Goal: Check status: Check status

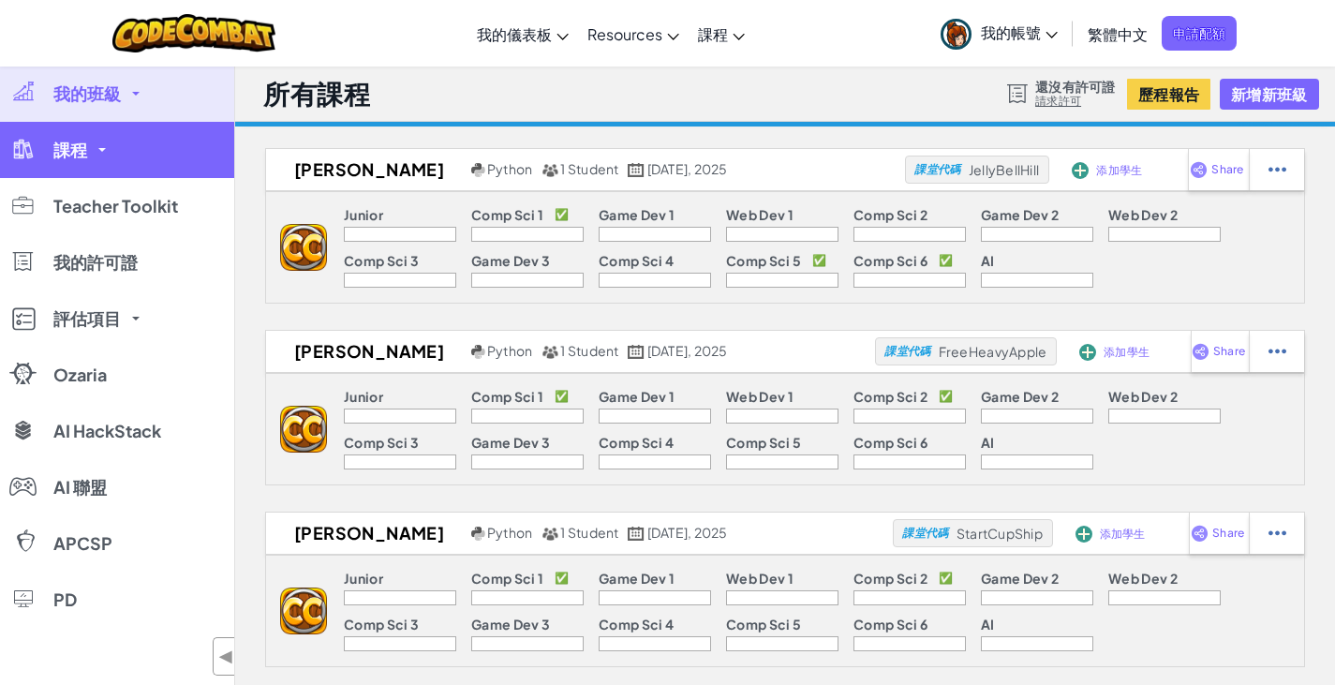
click at [107, 137] on link "課程" at bounding box center [117, 150] width 234 height 56
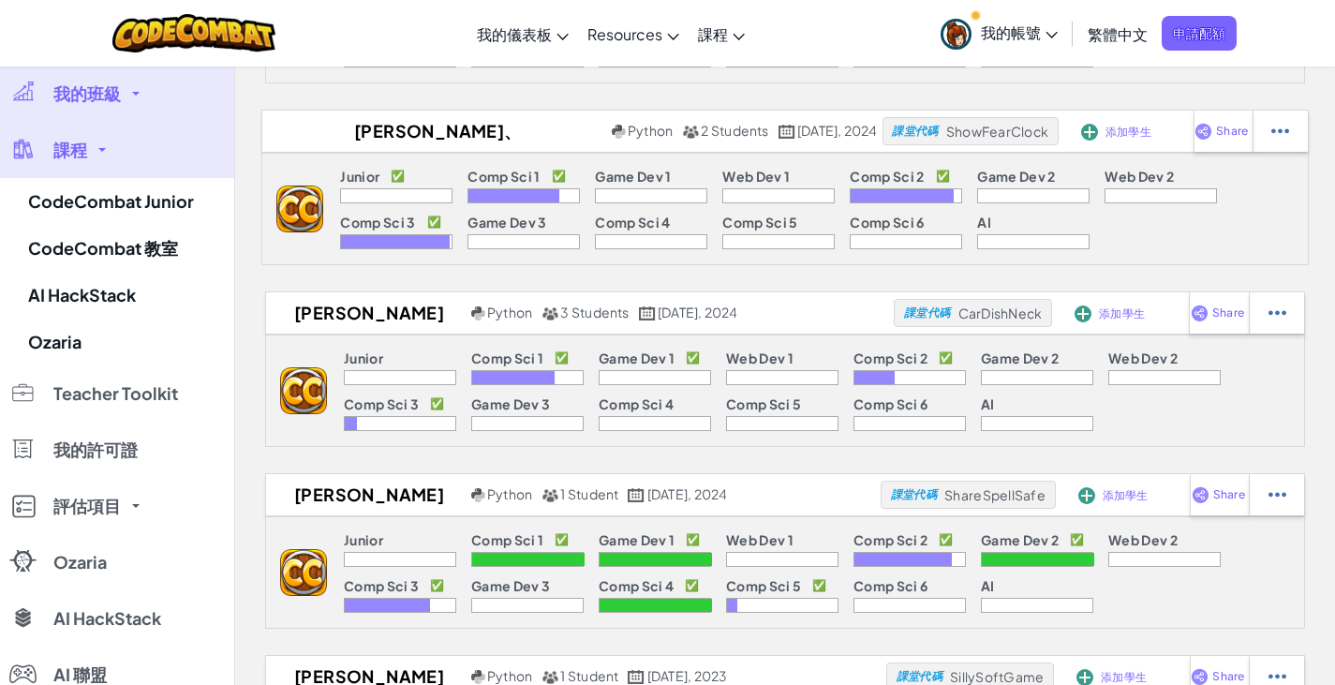
scroll to position [2951, 0]
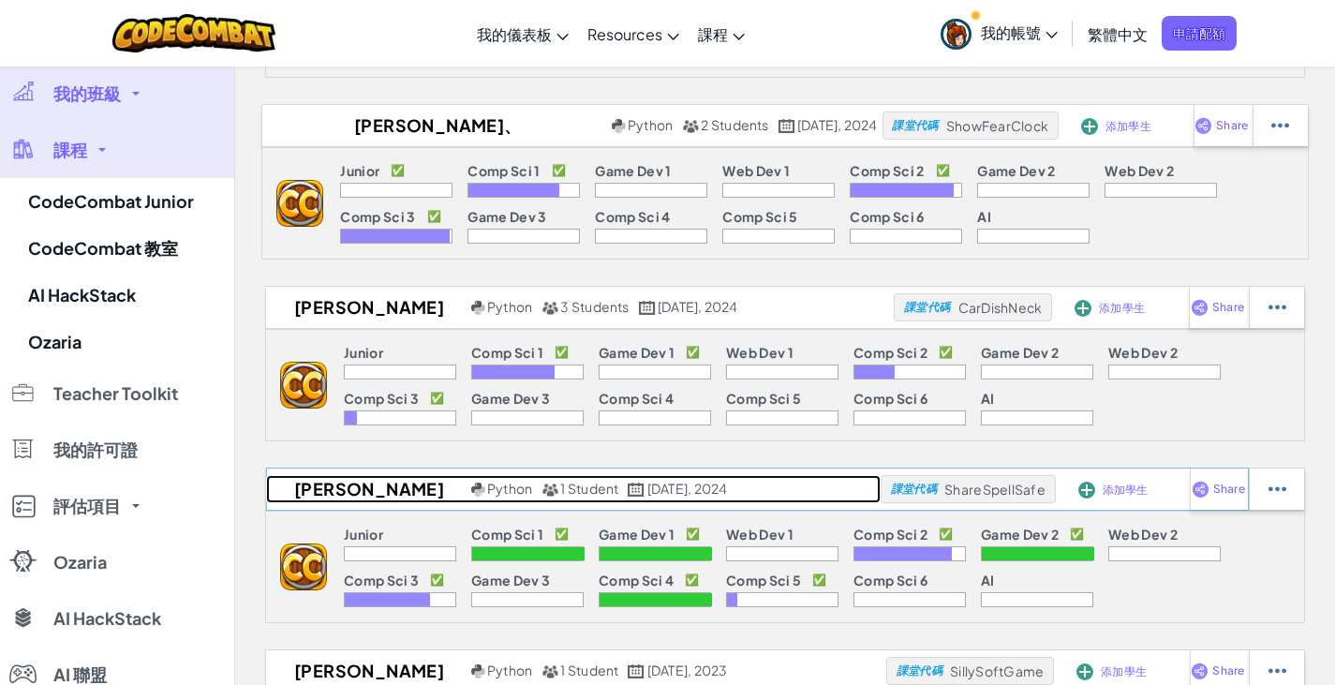
click at [323, 484] on h2 "[PERSON_NAME]" at bounding box center [366, 489] width 200 height 28
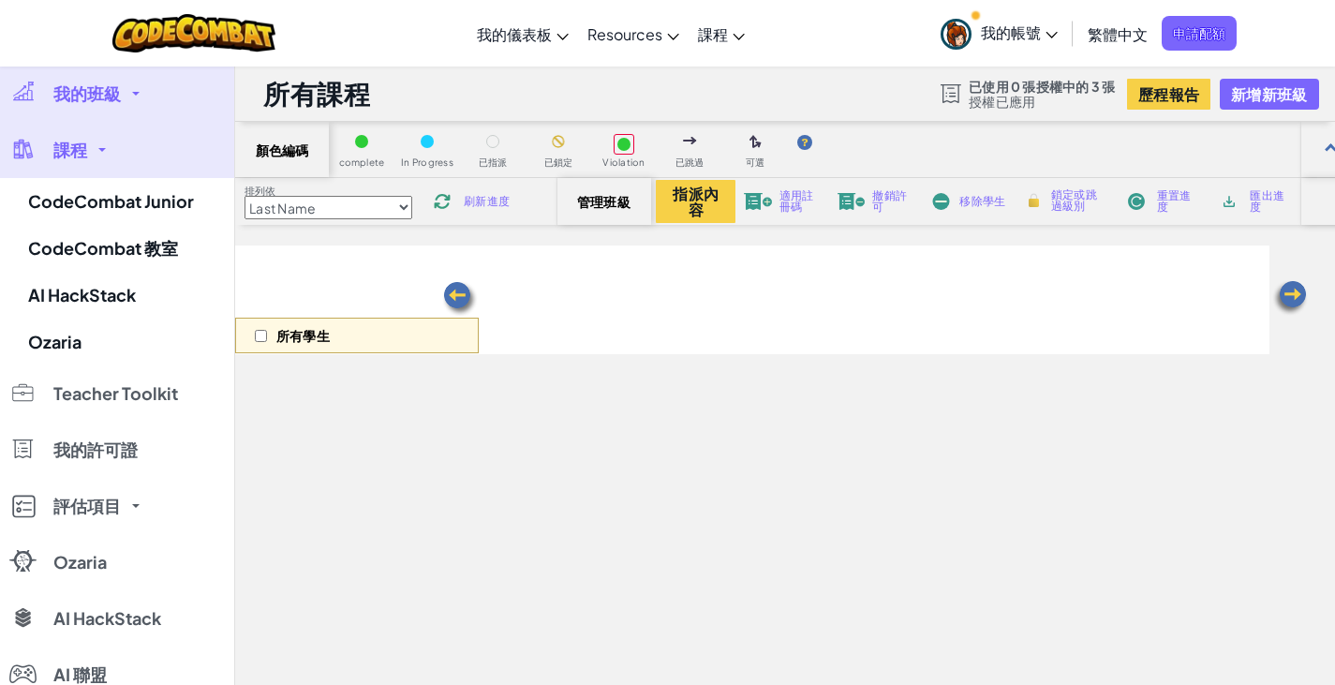
select select "569ed916efa72b0ced971447"
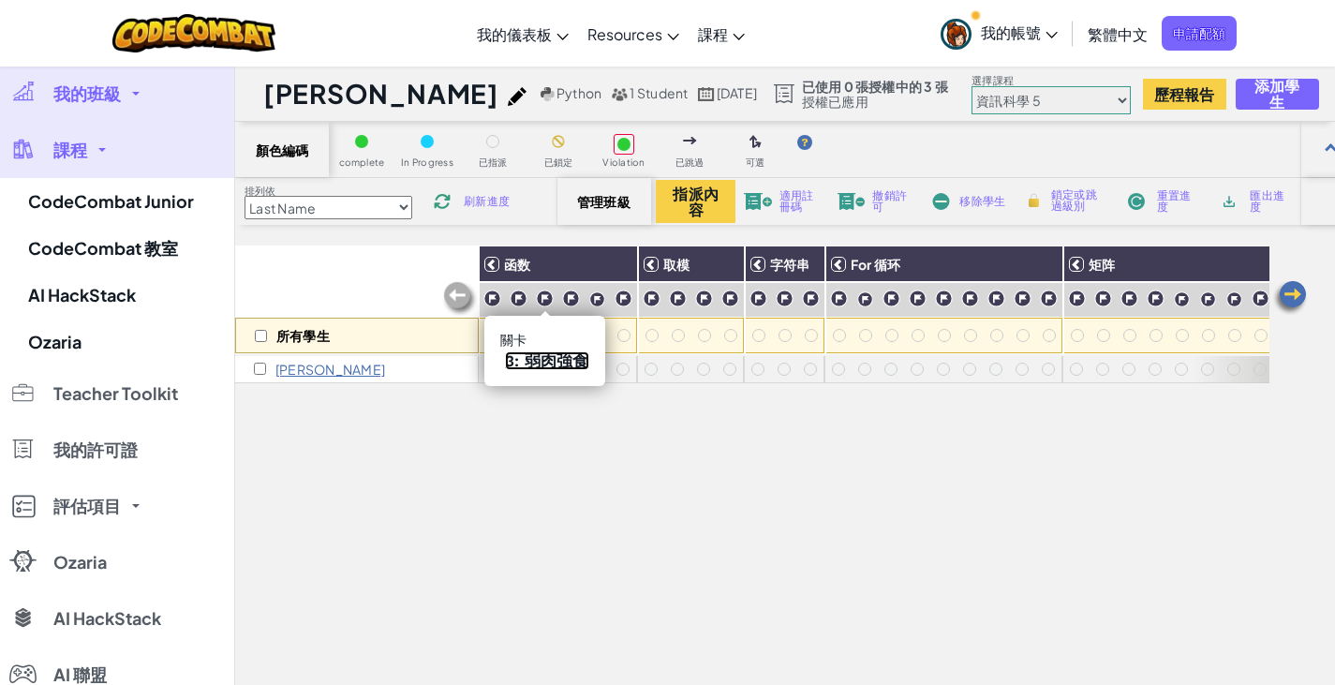
click at [533, 358] on link "3: 弱肉強食" at bounding box center [547, 360] width 84 height 19
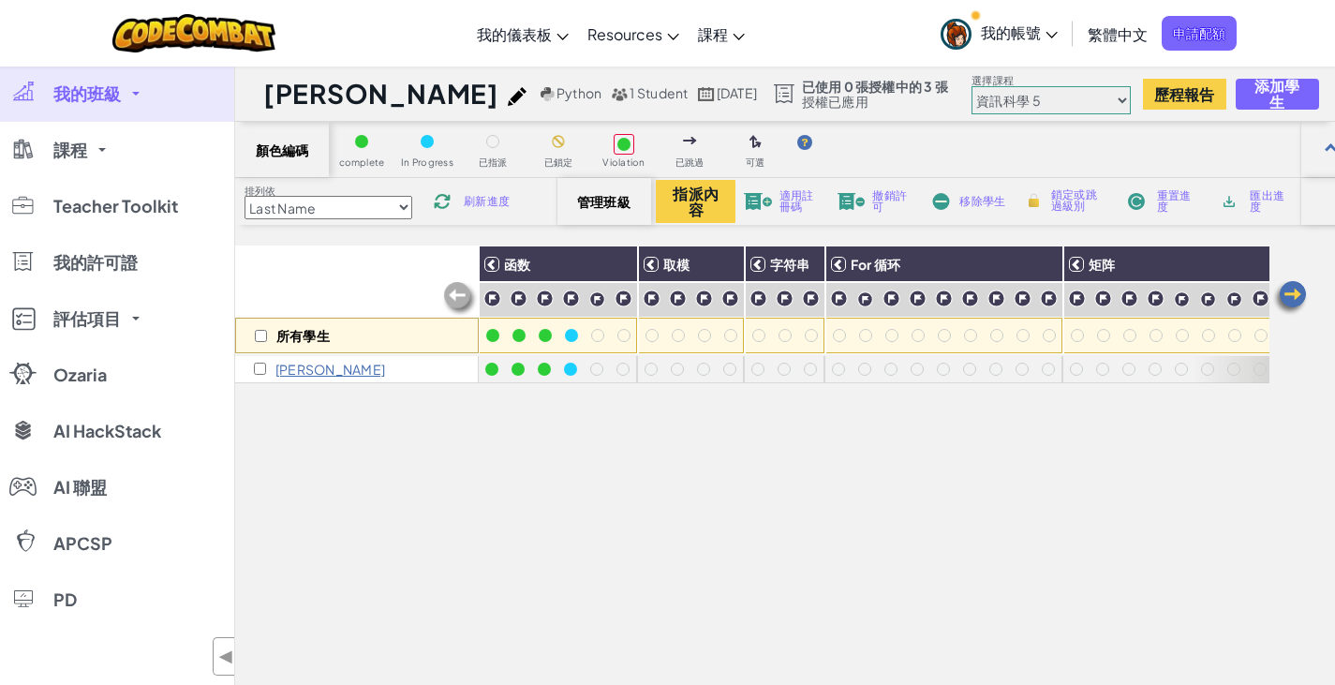
click at [135, 98] on link "我的班級" at bounding box center [117, 94] width 234 height 56
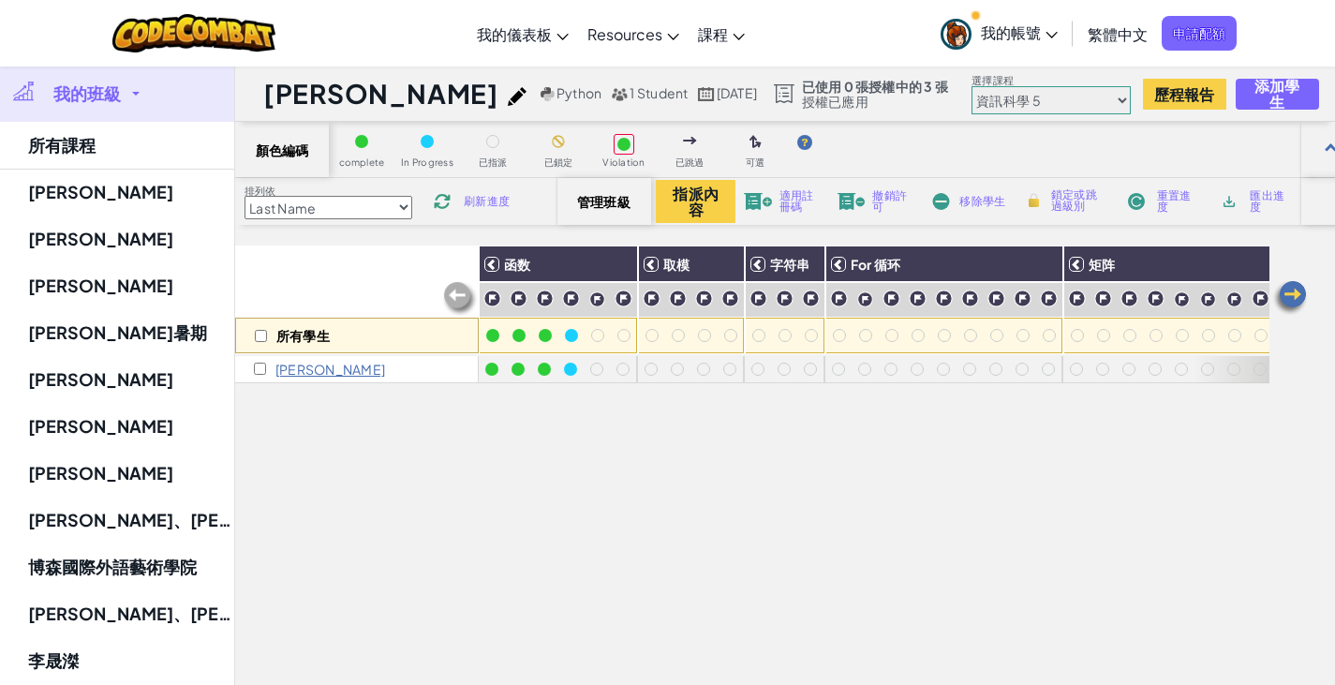
click at [135, 98] on link "我的班級" at bounding box center [117, 94] width 234 height 56
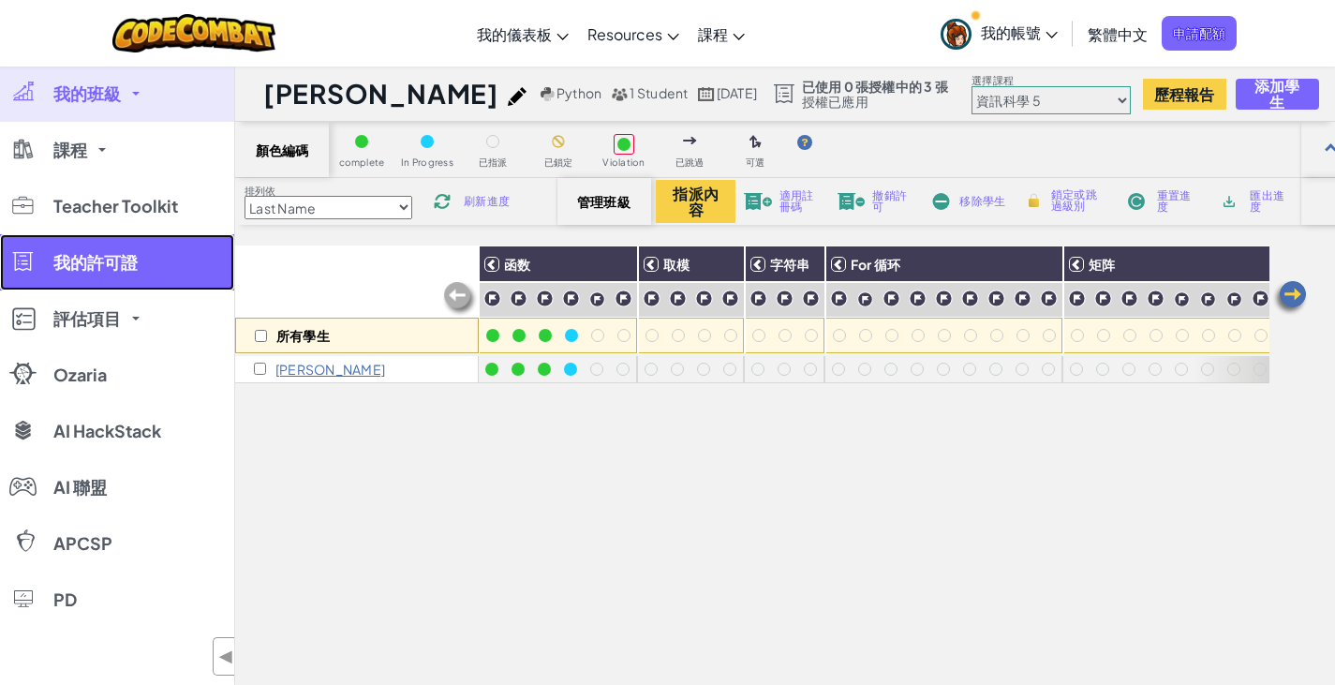
click at [73, 281] on link "我的許可證" at bounding box center [117, 262] width 234 height 56
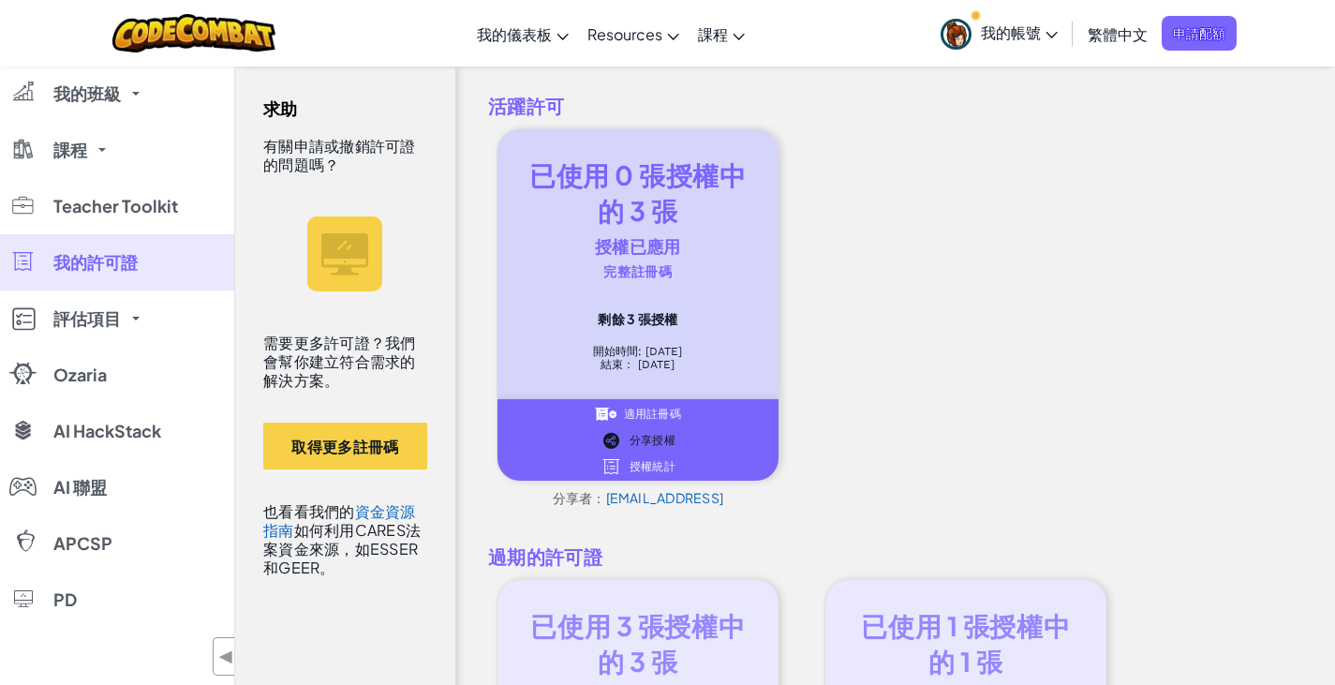
scroll to position [59, 0]
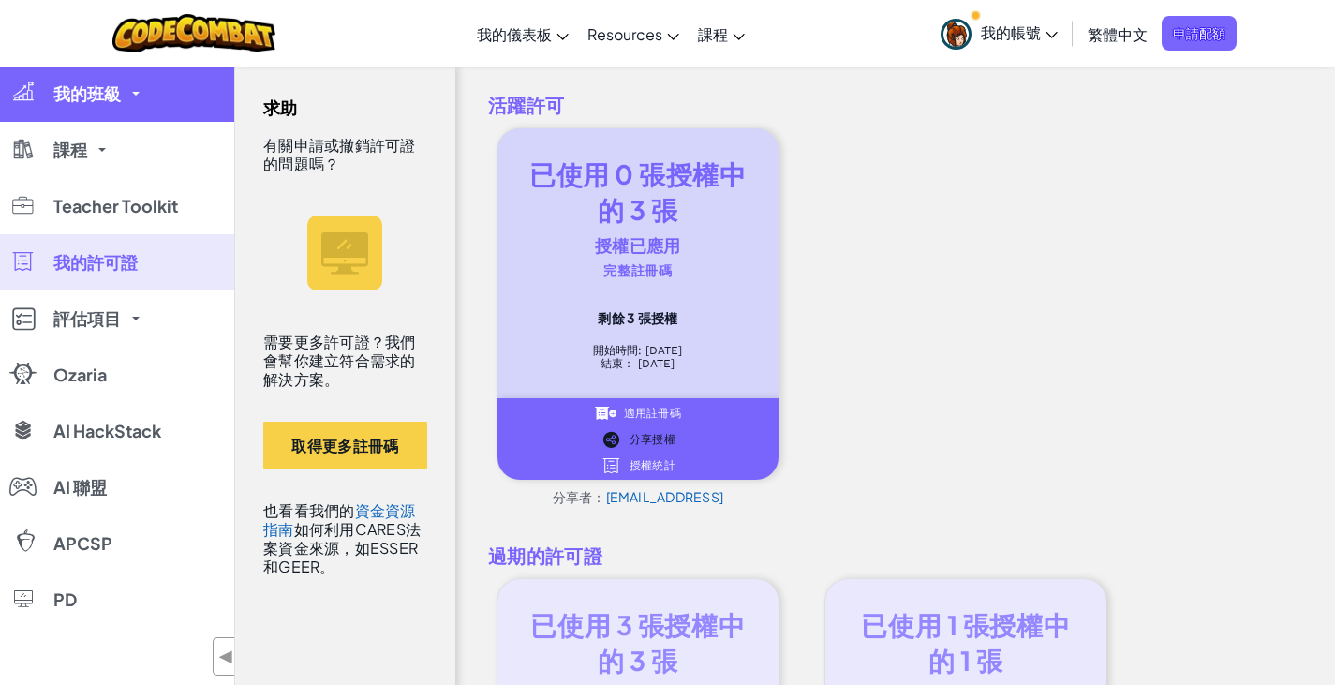
click at [123, 94] on link "我的班級" at bounding box center [117, 94] width 234 height 56
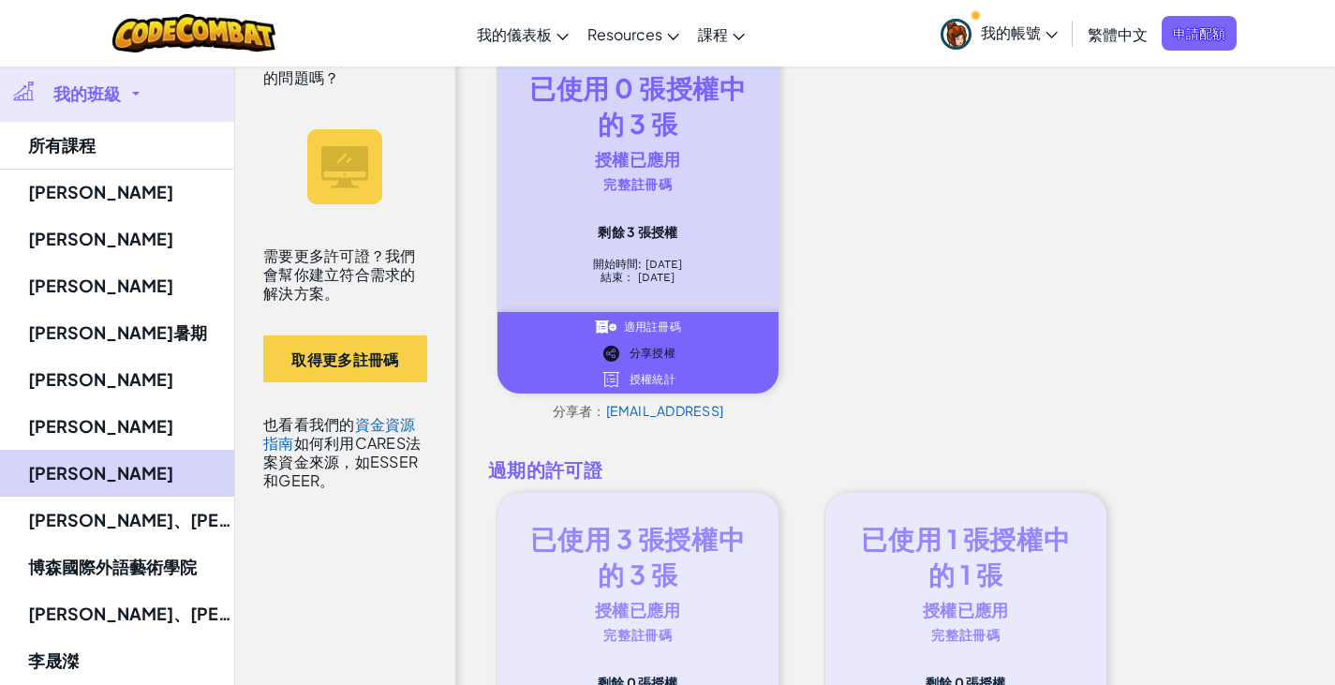
scroll to position [148, 0]
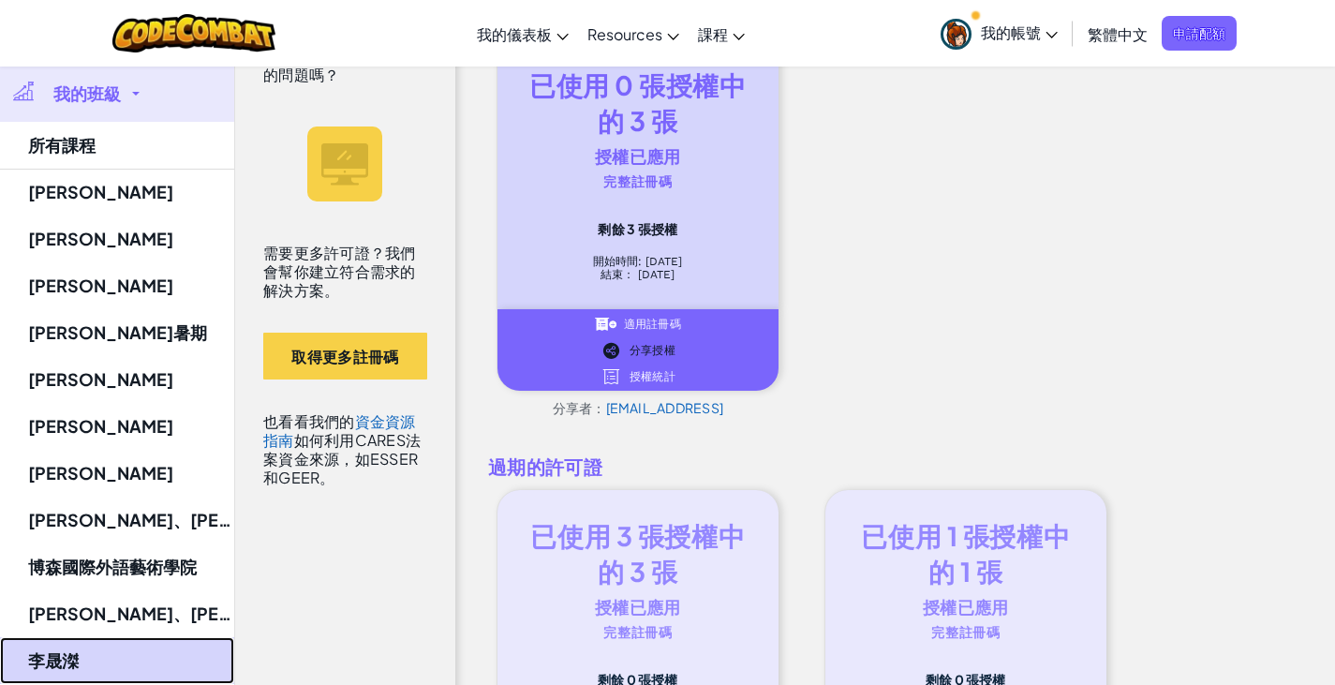
click at [74, 658] on link "李晟滐" at bounding box center [117, 660] width 234 height 47
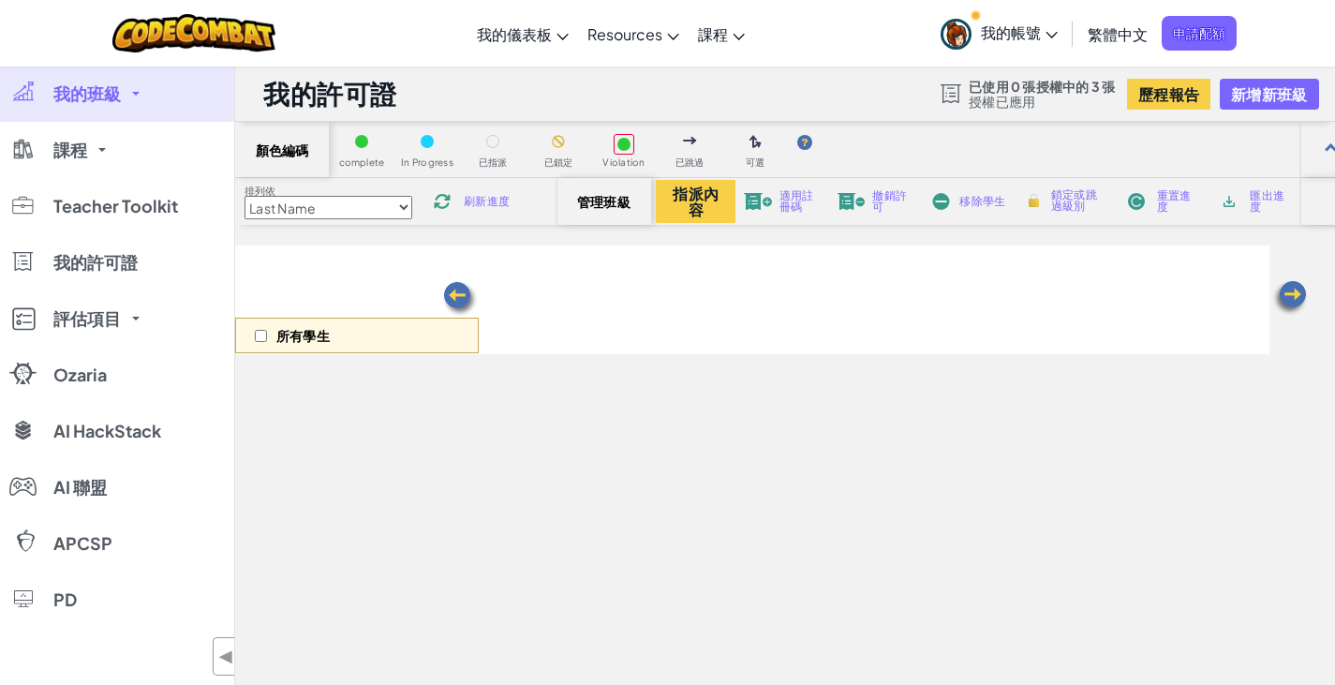
select select "56462f935afde0c6fd30fc8c"
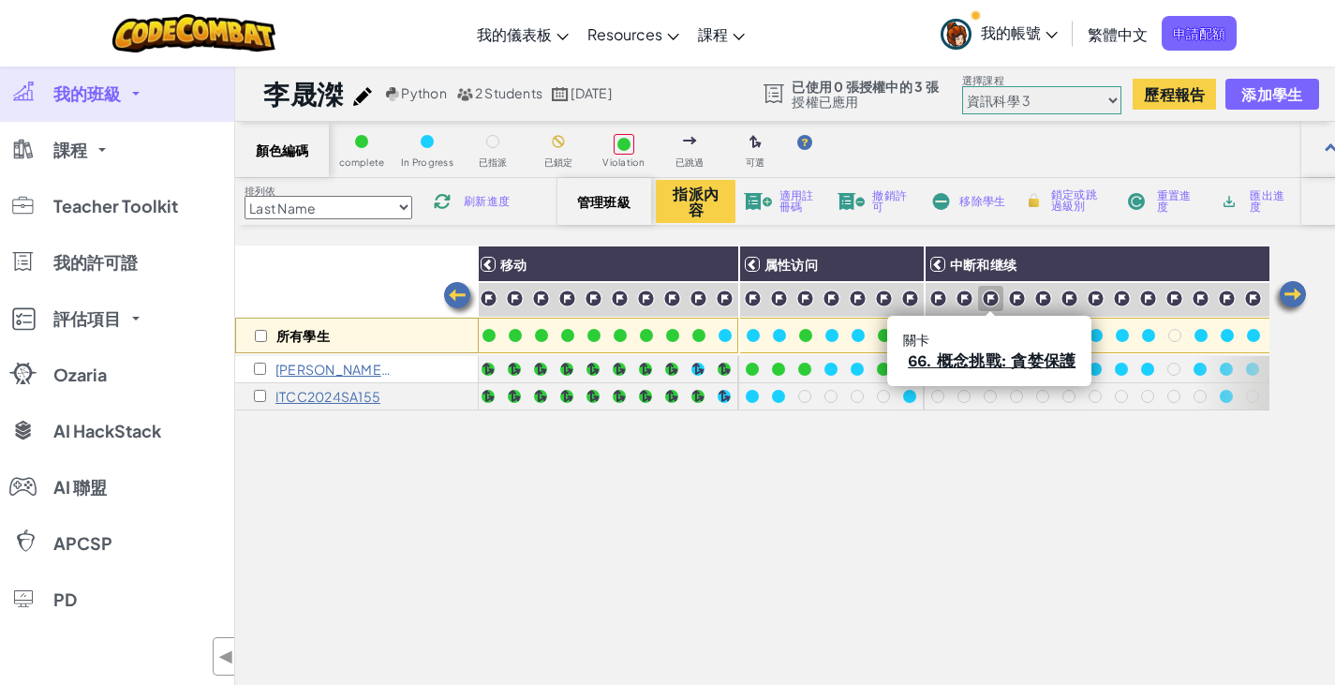
scroll to position [0, 1218]
